Goal: Manage account settings

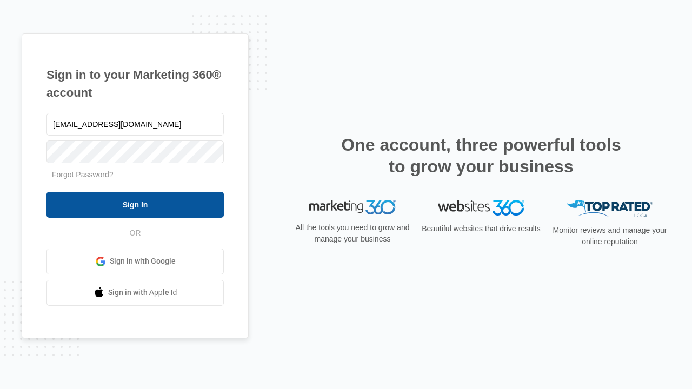
click at [135, 204] on input "Sign In" at bounding box center [135, 205] width 177 height 26
